Goal: Task Accomplishment & Management: Manage account settings

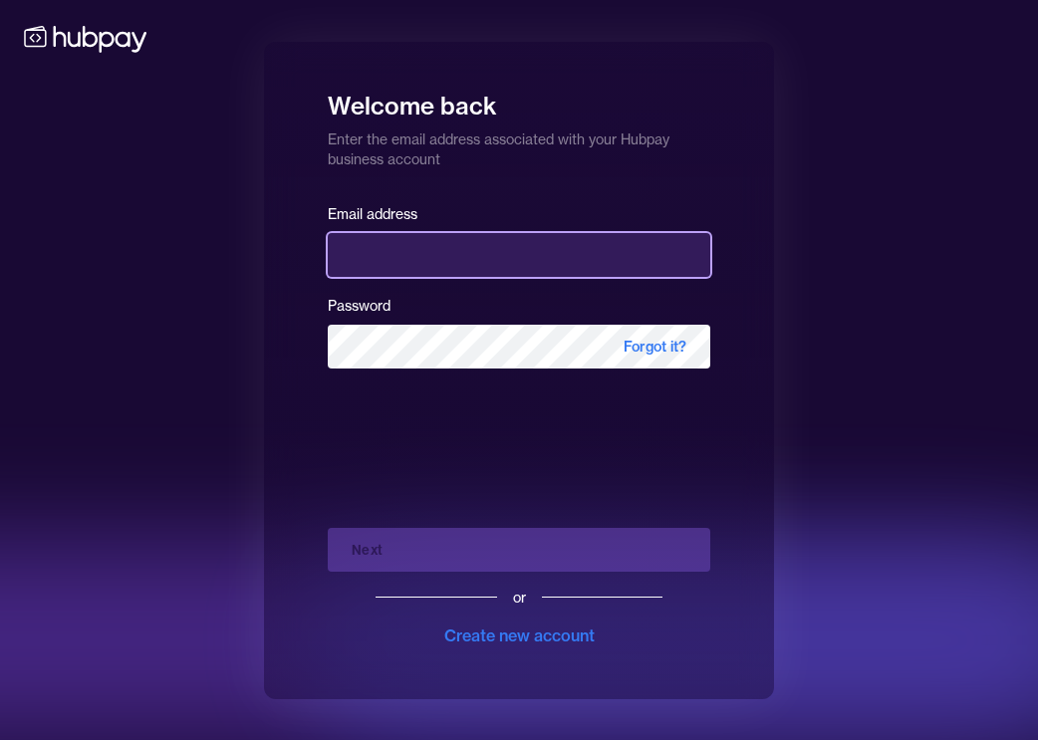
click at [555, 255] on input "email" at bounding box center [519, 255] width 383 height 44
type input "*"
click at [555, 255] on input "email" at bounding box center [519, 255] width 383 height 44
type input "**********"
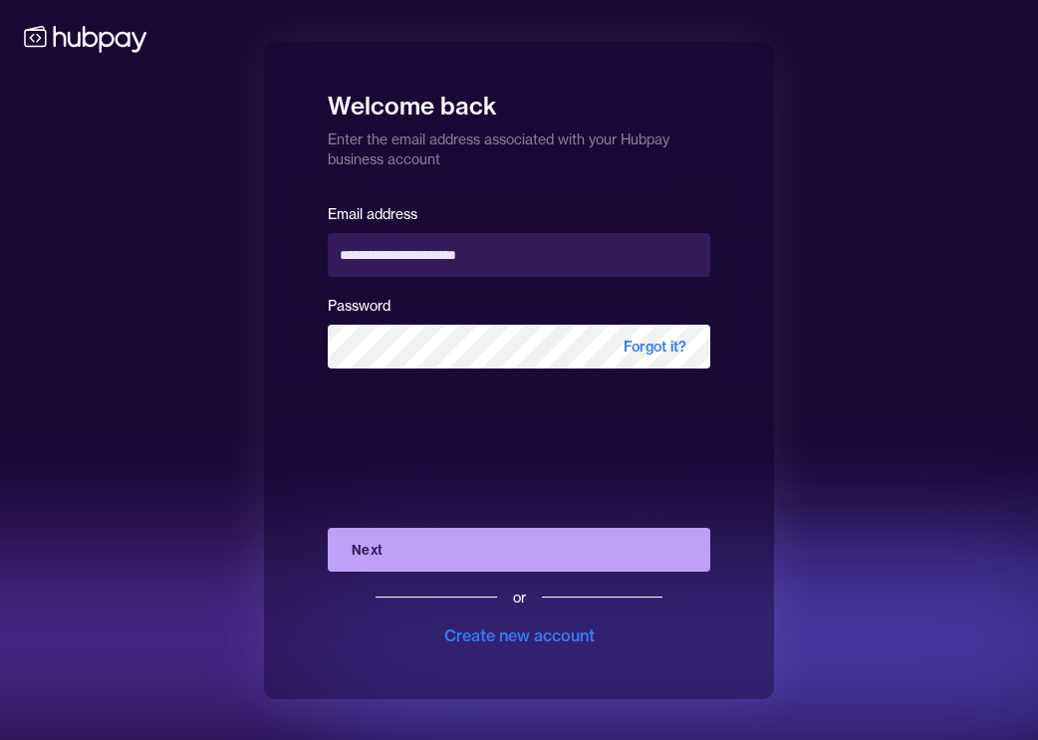
click at [471, 553] on button "Next" at bounding box center [519, 550] width 383 height 44
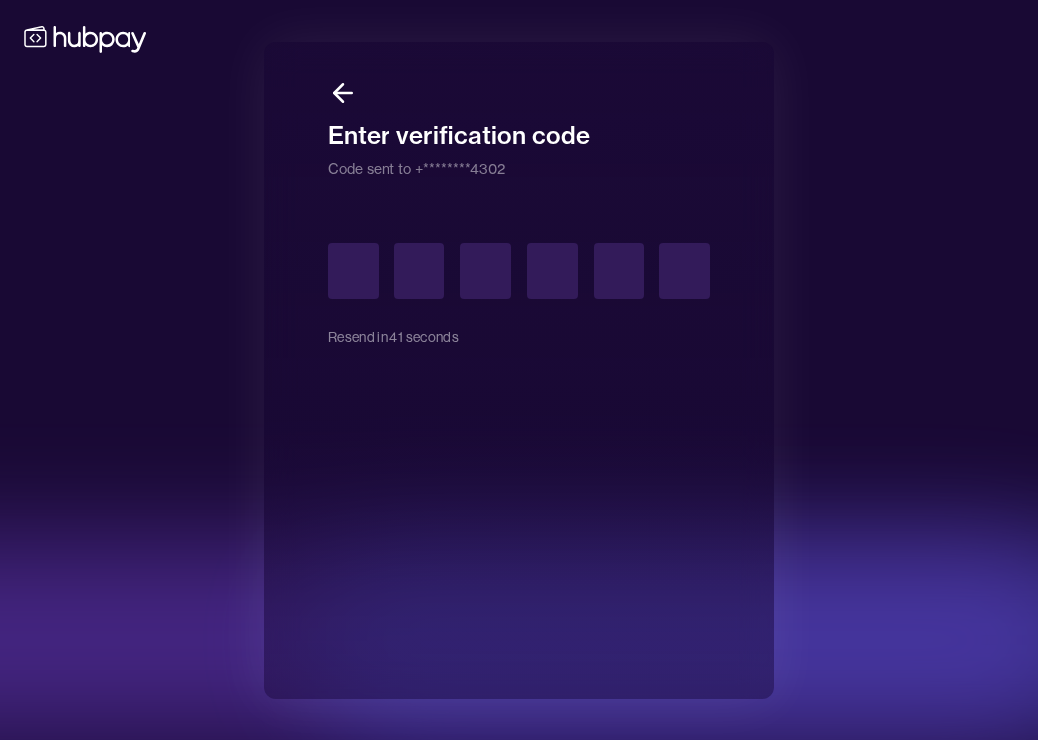
type input "*"
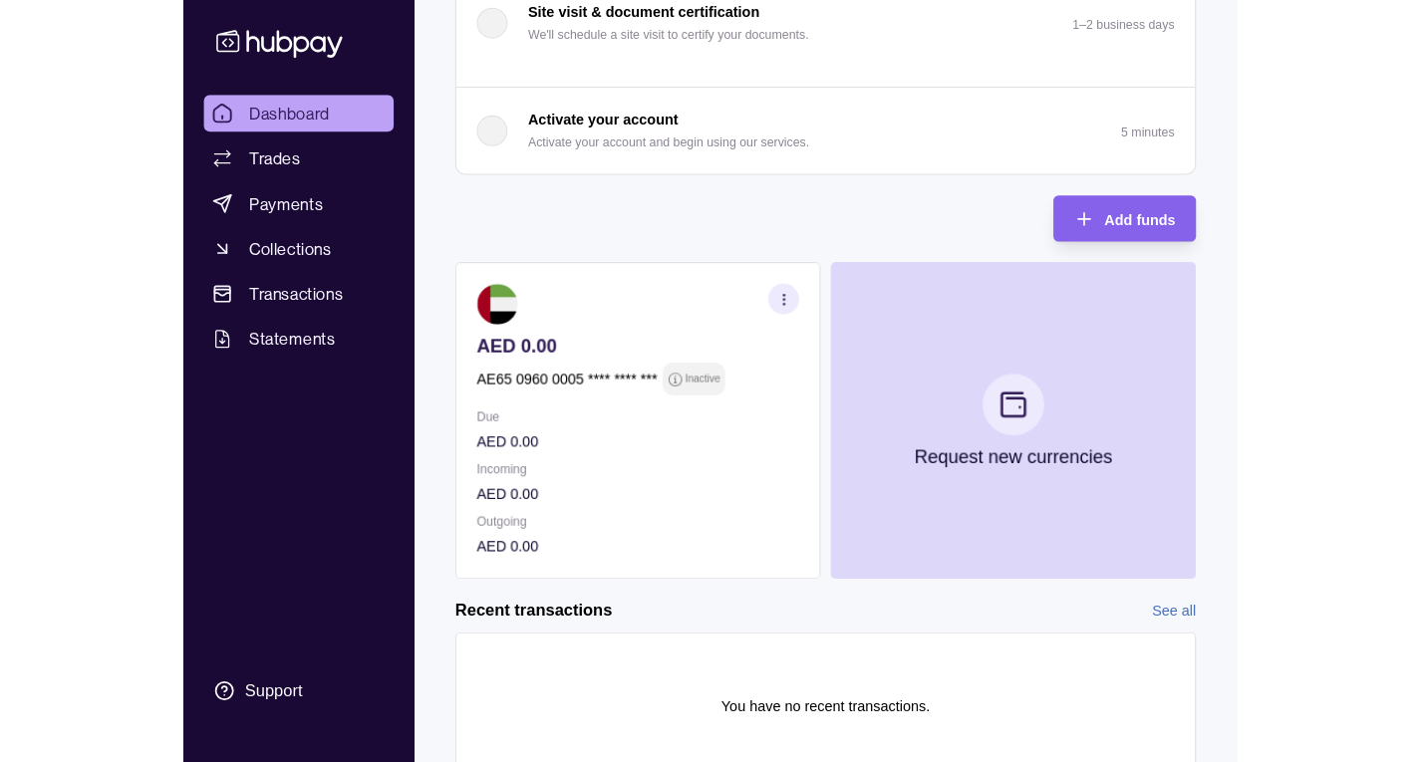
scroll to position [387, 0]
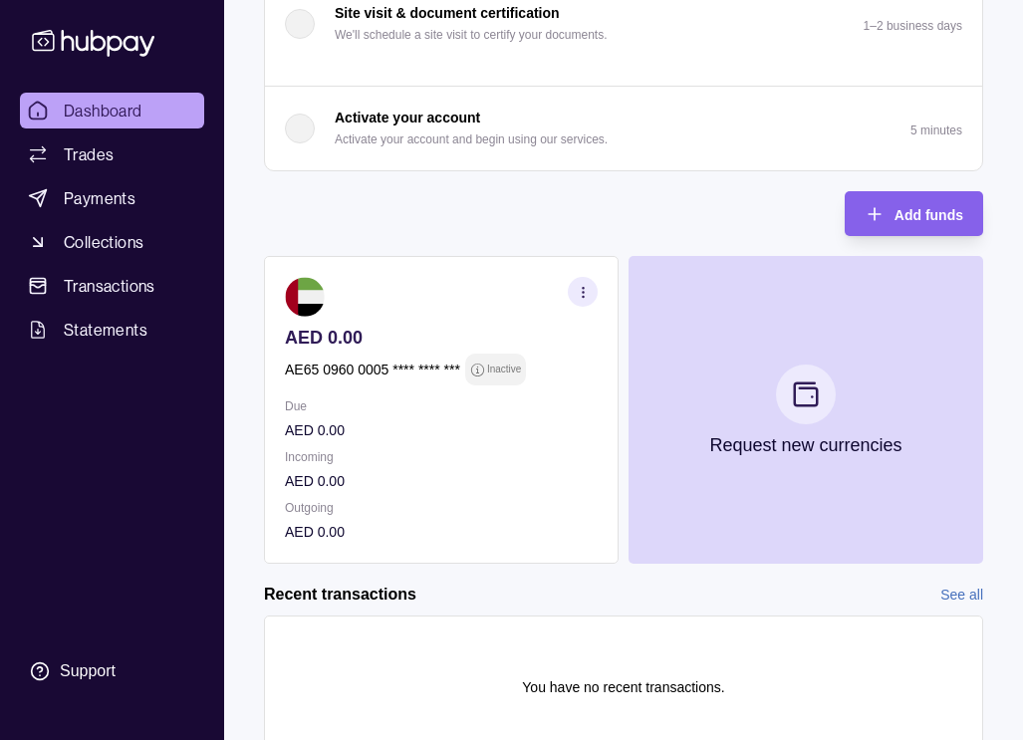
click at [1011, 28] on section "Onboarding Complete the steps below to finish setting up your account. 50% comp…" at bounding box center [623, 260] width 799 height 1078
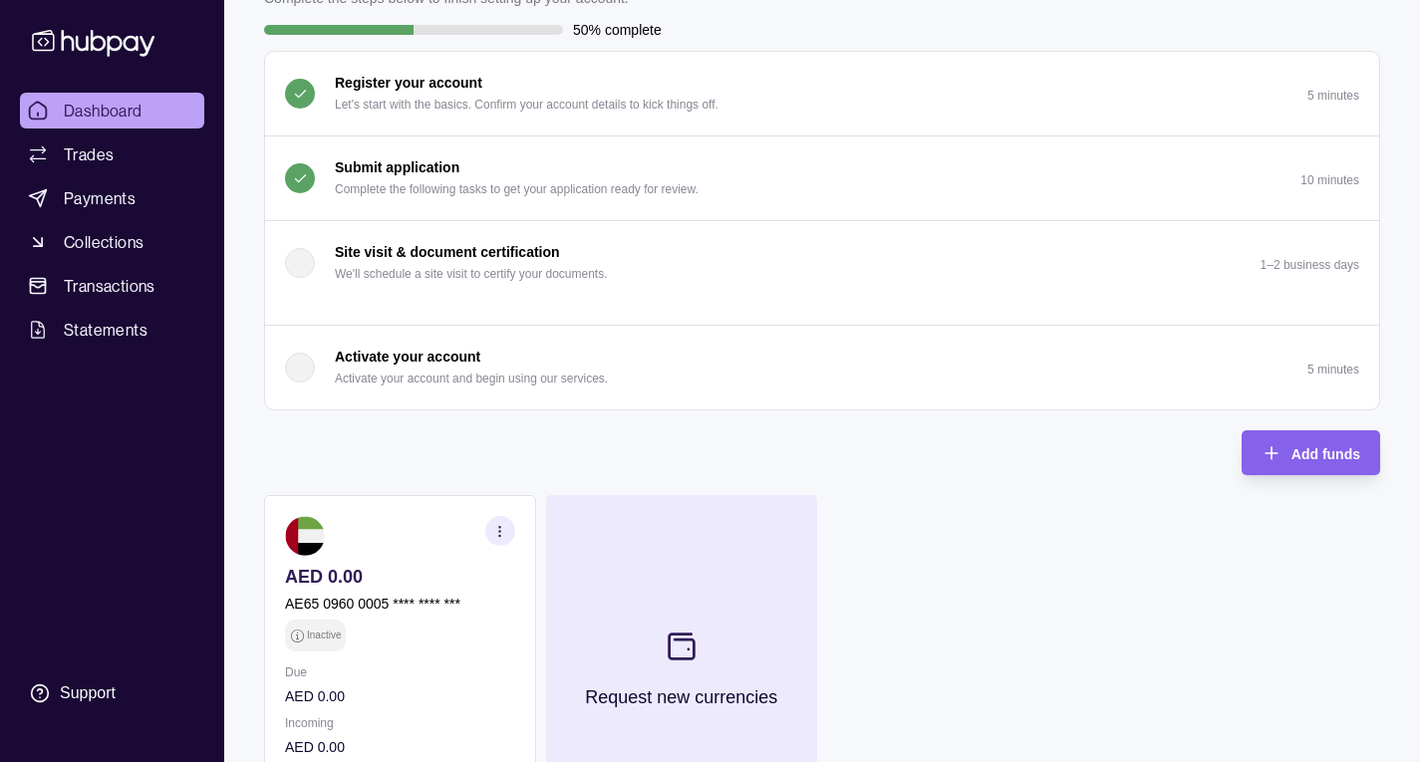
scroll to position [0, 0]
